Goal: Information Seeking & Learning: Learn about a topic

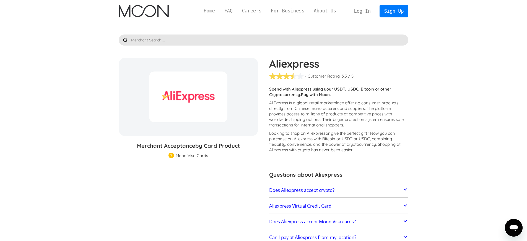
scroll to position [28, 0]
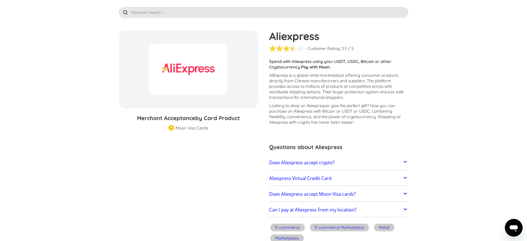
click at [336, 160] on link "Does Aliexpress accept crypto?" at bounding box center [338, 163] width 139 height 12
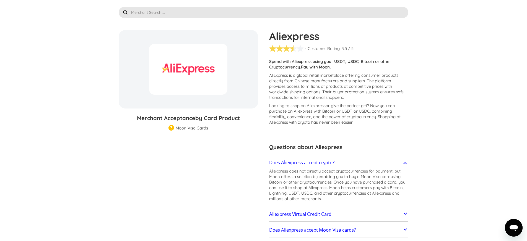
scroll to position [55, 0]
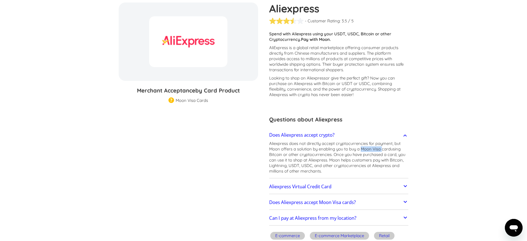
drag, startPoint x: 382, startPoint y: 150, endPoint x: 363, endPoint y: 150, distance: 19.4
click at [363, 150] on p "Aliexpress does not directly accept cryptocurrencies for payment, but Moon offe…" at bounding box center [338, 157] width 139 height 33
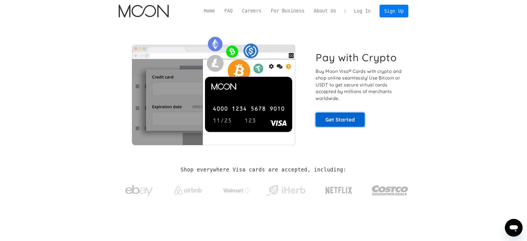
click at [324, 122] on link "Get Started" at bounding box center [339, 120] width 49 height 14
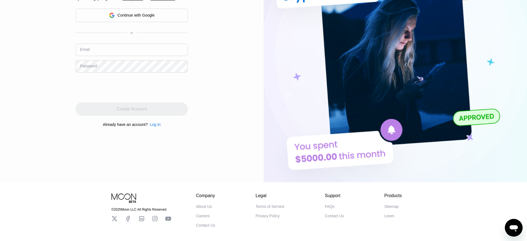
scroll to position [109, 0]
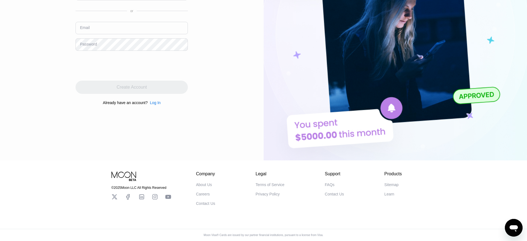
click at [206, 183] on div "About Us" at bounding box center [204, 185] width 16 height 4
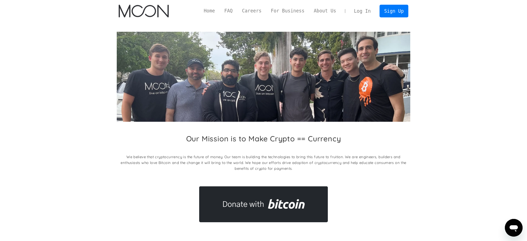
click at [330, 12] on link "About Us" at bounding box center [325, 10] width 32 height 7
click at [296, 15] on div "Home FAQ Careers For Business About Us Log In Sign Up" at bounding box center [303, 11] width 209 height 12
click at [298, 11] on link "For Business" at bounding box center [287, 10] width 43 height 7
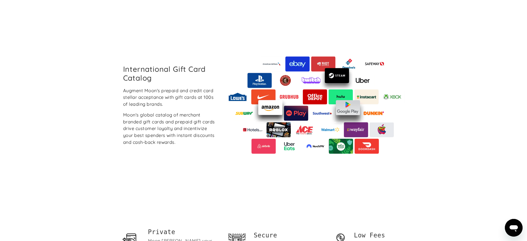
scroll to position [829, 0]
